Goal: Information Seeking & Learning: Understand process/instructions

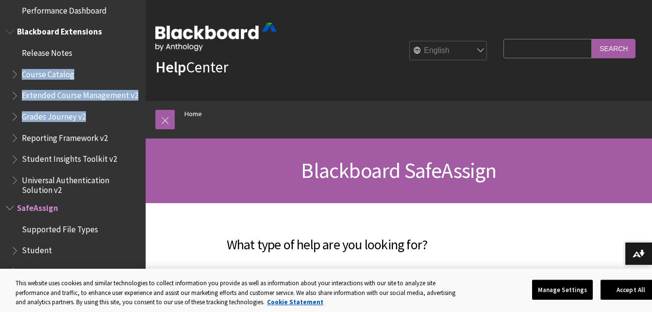
click at [132, 45] on ul "Release Notes Course Catalog Extended Course Management v2 Grades Journey v2 Re…" at bounding box center [73, 120] width 134 height 150
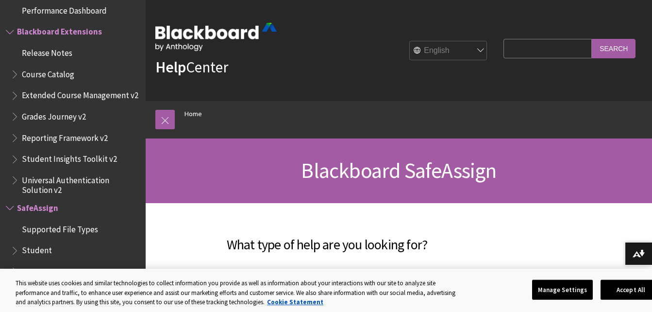
drag, startPoint x: 132, startPoint y: 39, endPoint x: 218, endPoint y: 98, distance: 104.6
click at [218, 98] on div "Help Center English عربية Català Cymraeg Deutsch Español Suomi Français עברית I…" at bounding box center [399, 50] width 507 height 101
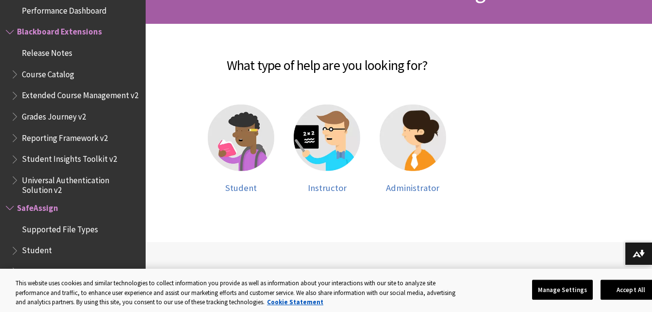
scroll to position [192, 0]
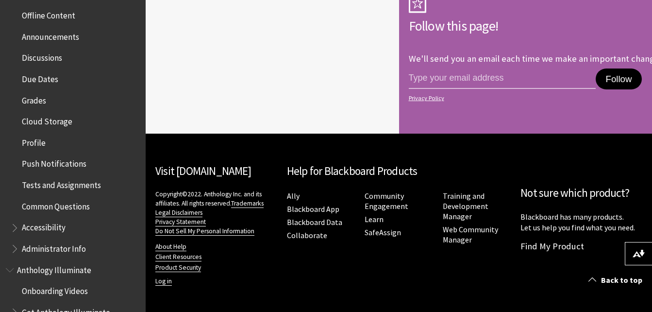
scroll to position [364, 0]
click at [206, 107] on div at bounding box center [273, 49] width 254 height 169
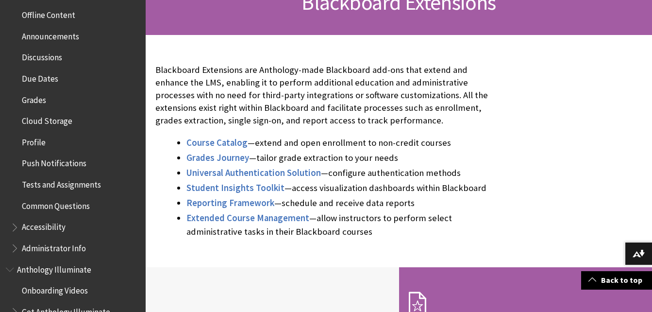
scroll to position [170, 0]
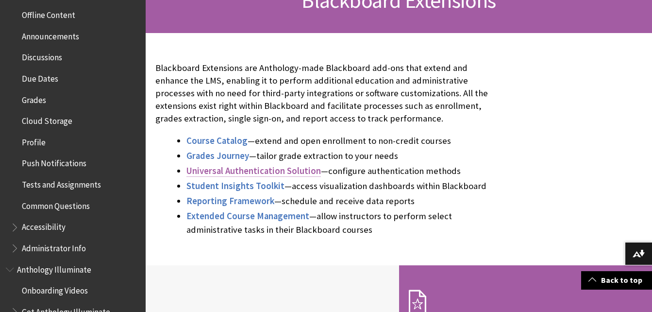
click at [259, 171] on span "Universal Authentication Solution" at bounding box center [254, 170] width 135 height 11
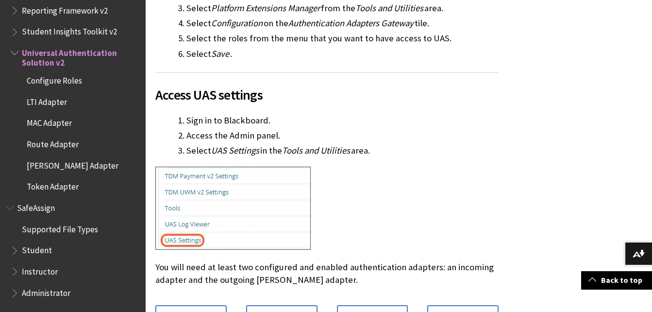
scroll to position [669, 0]
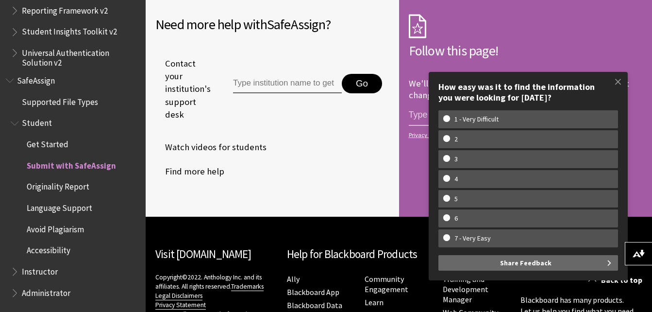
scroll to position [2442, 0]
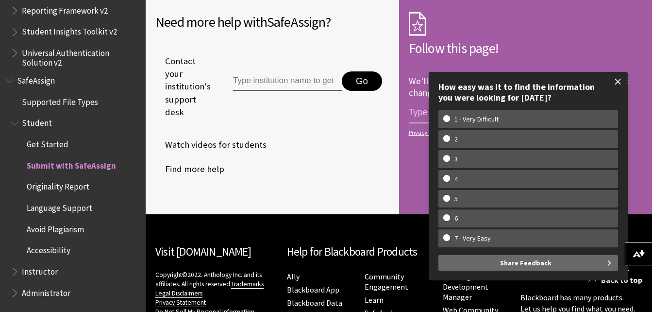
click at [616, 82] on span at bounding box center [618, 81] width 20 height 20
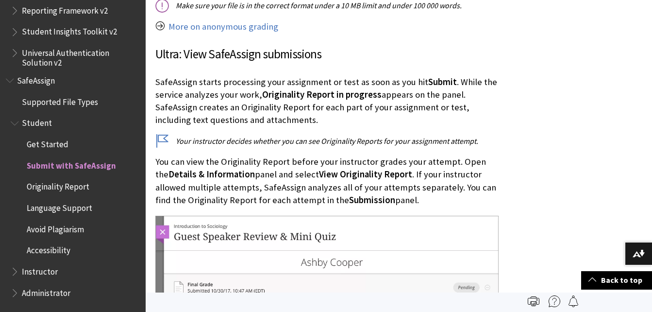
scroll to position [1445, 0]
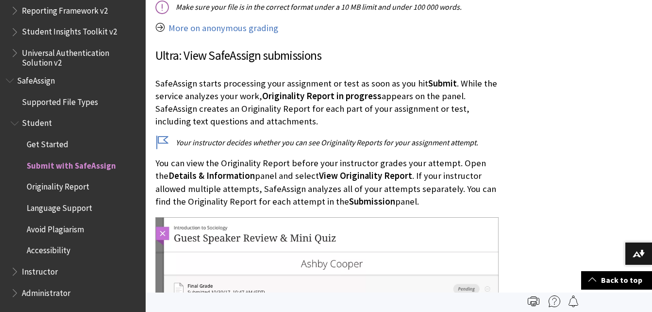
click at [349, 199] on span "Submission" at bounding box center [372, 201] width 46 height 11
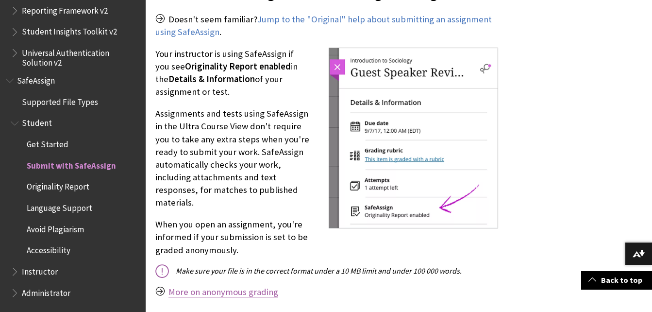
scroll to position [1202, 0]
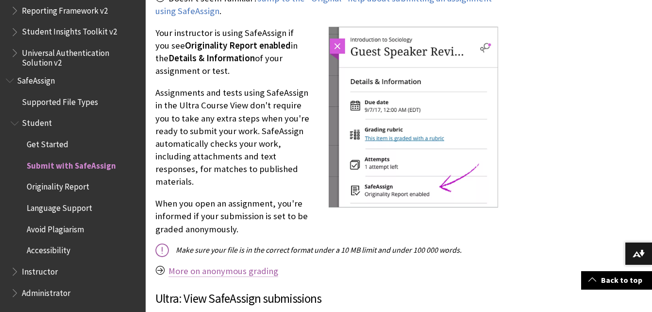
click at [231, 276] on link "More on anonymous grading" at bounding box center [224, 271] width 110 height 12
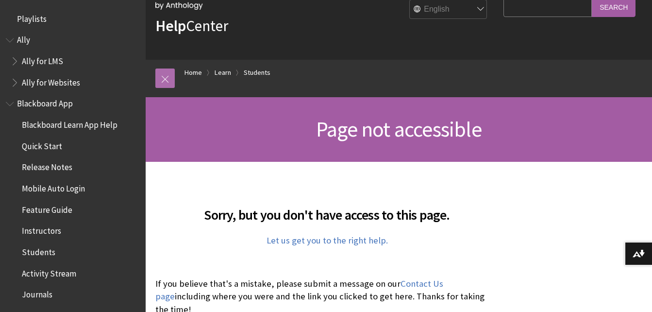
scroll to position [41, 0]
